Goal: Unclear

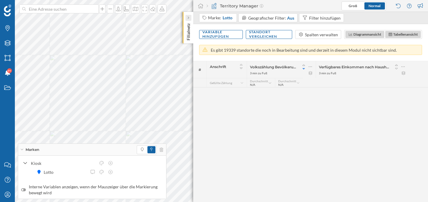
click at [186, 17] on div at bounding box center [189, 18] width 6 height 6
